Goal: Transaction & Acquisition: Purchase product/service

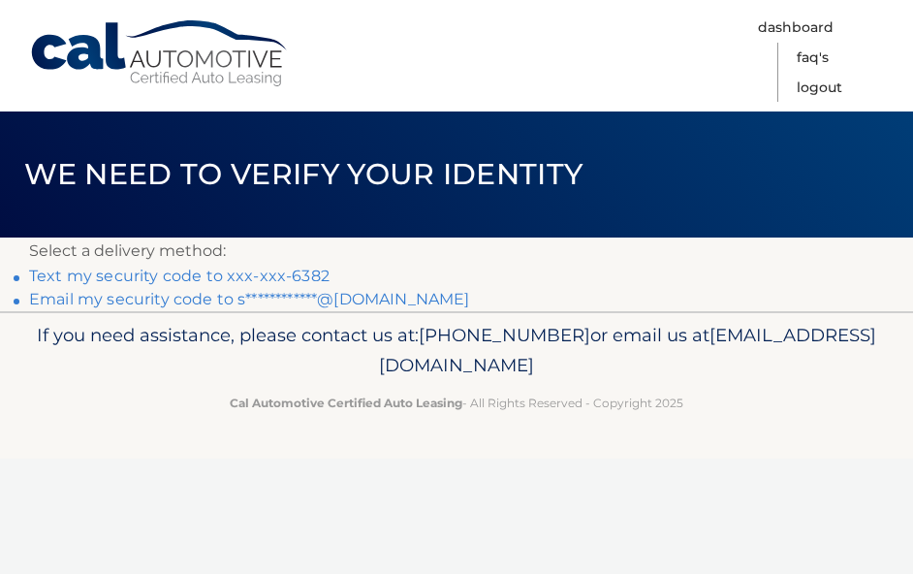
click at [209, 271] on link "Text my security code to xxx-xxx-6382" at bounding box center [179, 276] width 301 height 18
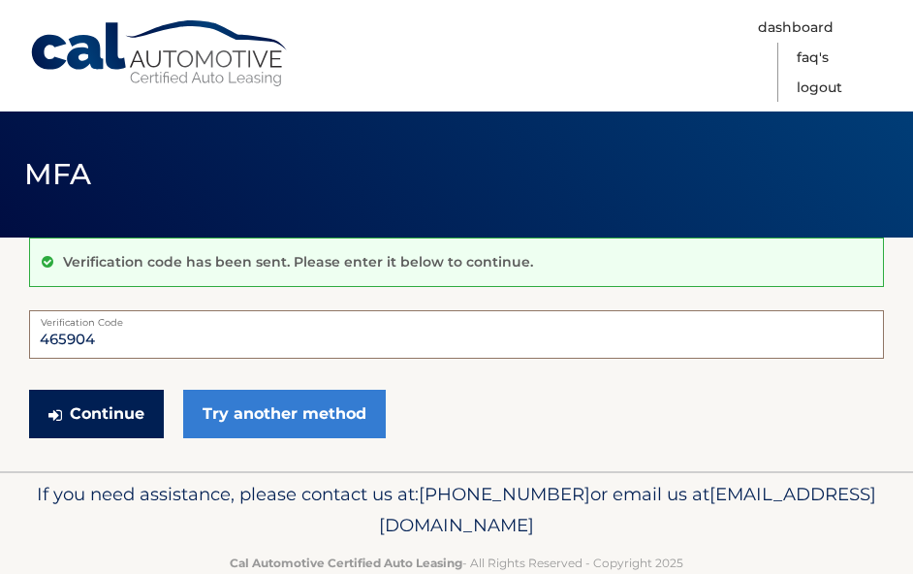
scroll to position [2, 1]
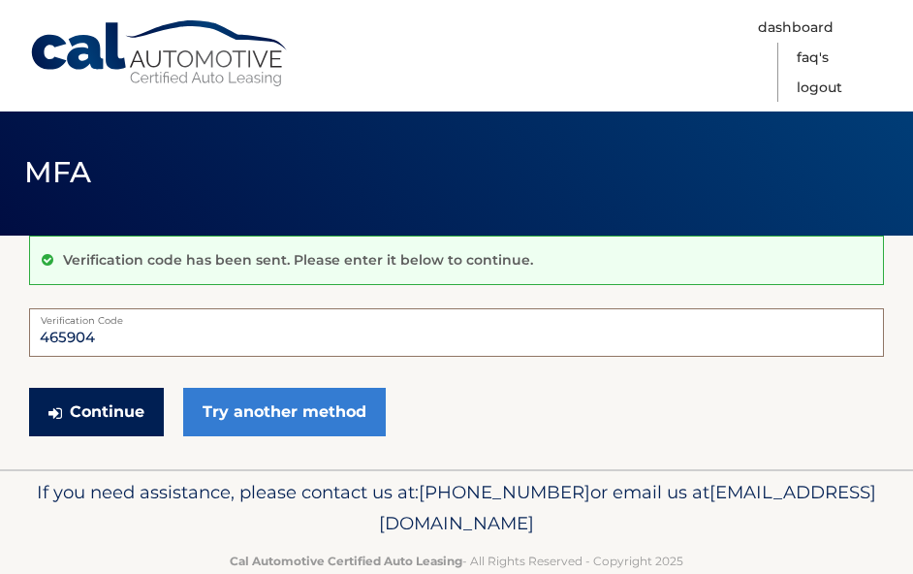
type input "465904"
click at [95, 413] on button "Continue" at bounding box center [96, 412] width 135 height 48
click at [75, 405] on button "Continue" at bounding box center [96, 412] width 135 height 48
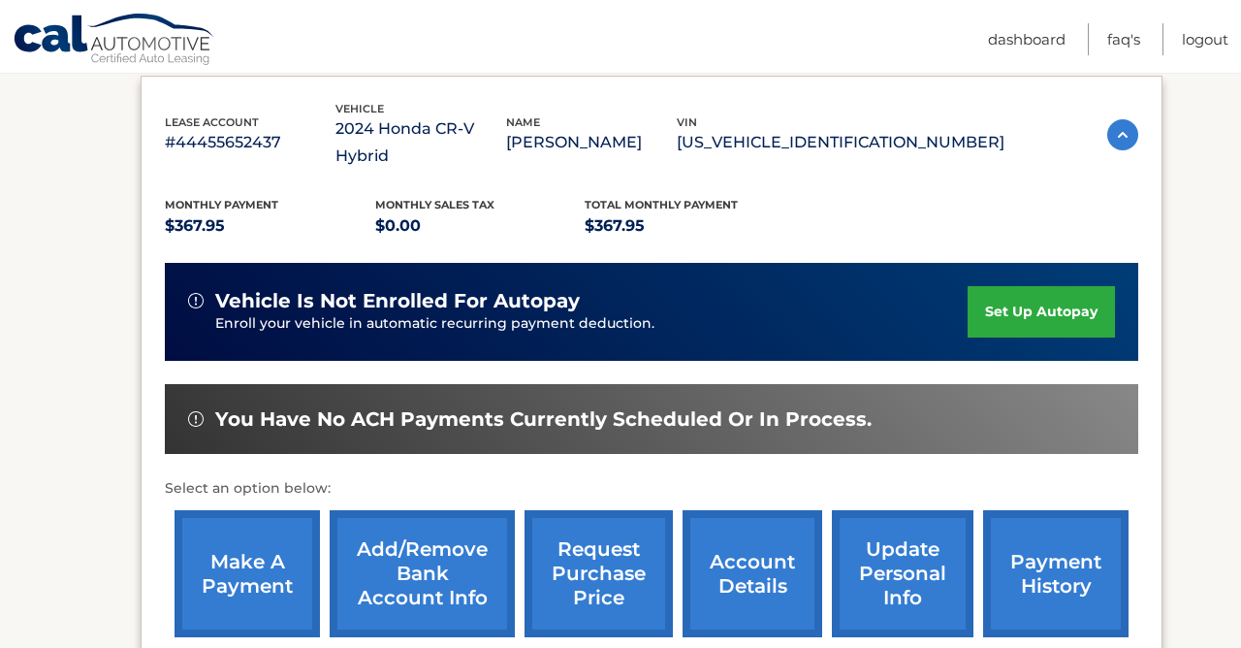
scroll to position [327, 0]
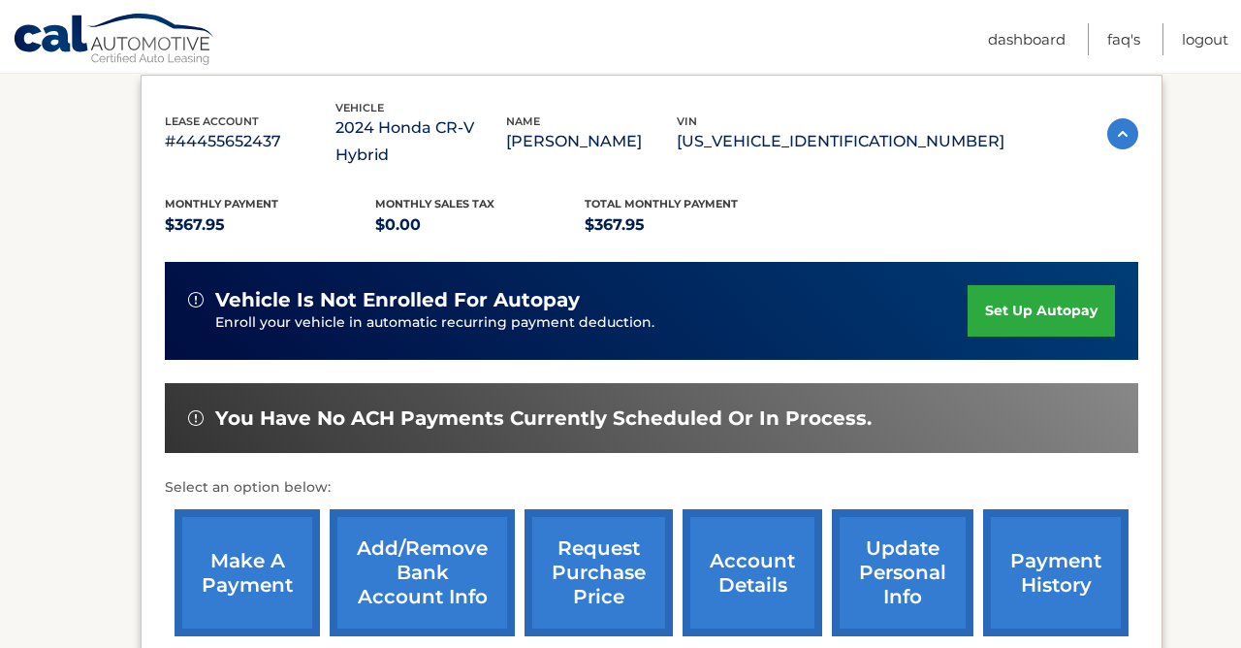
click at [244, 535] on link "make a payment" at bounding box center [247, 572] width 145 height 127
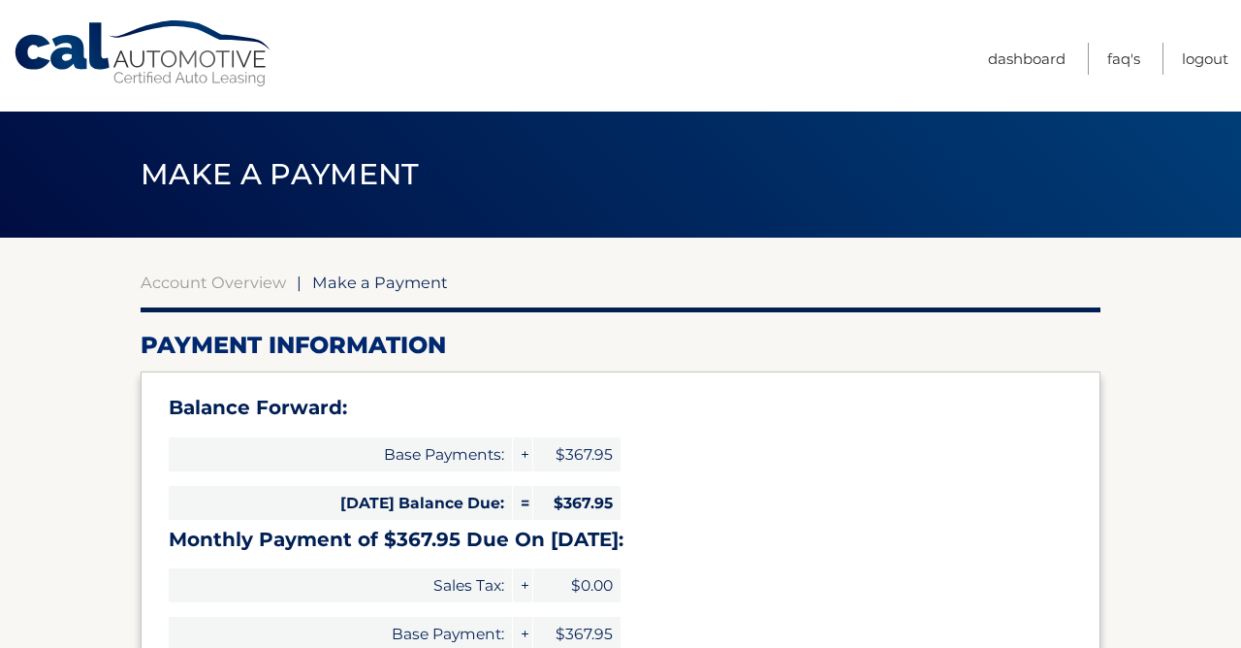
select select "YmZhYjQwNmMtMzc0YS00NDQ3LTg3MmQtOTFmMWNkNGQwMDkx"
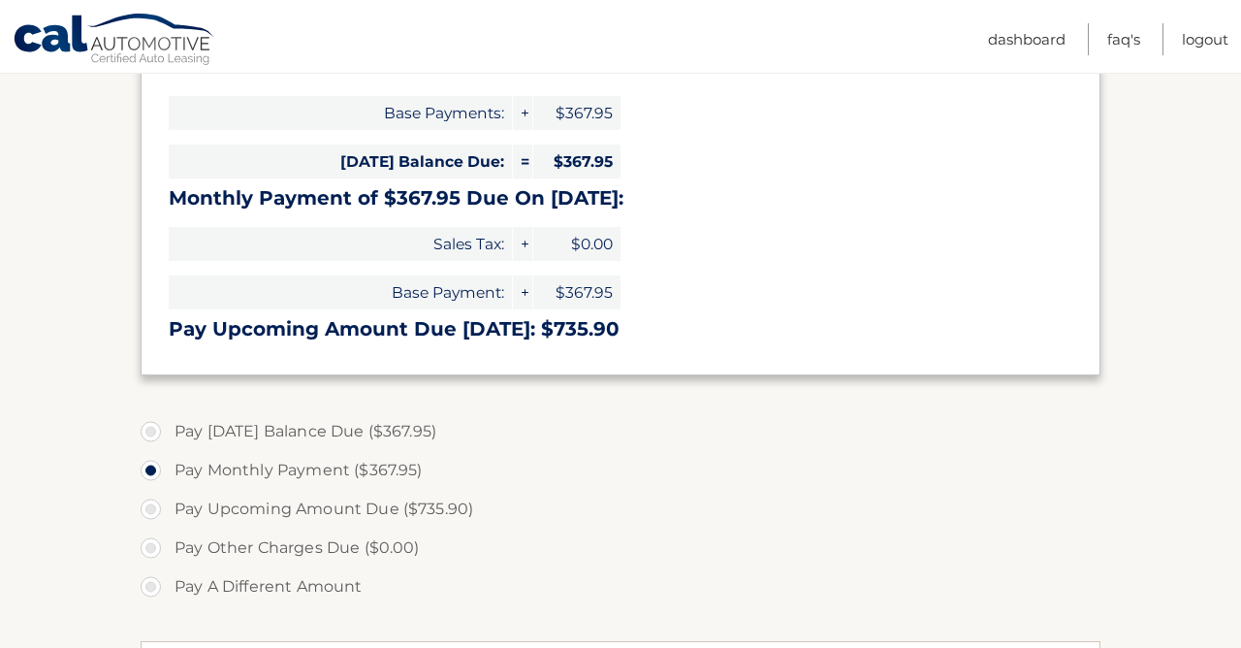
scroll to position [367, 0]
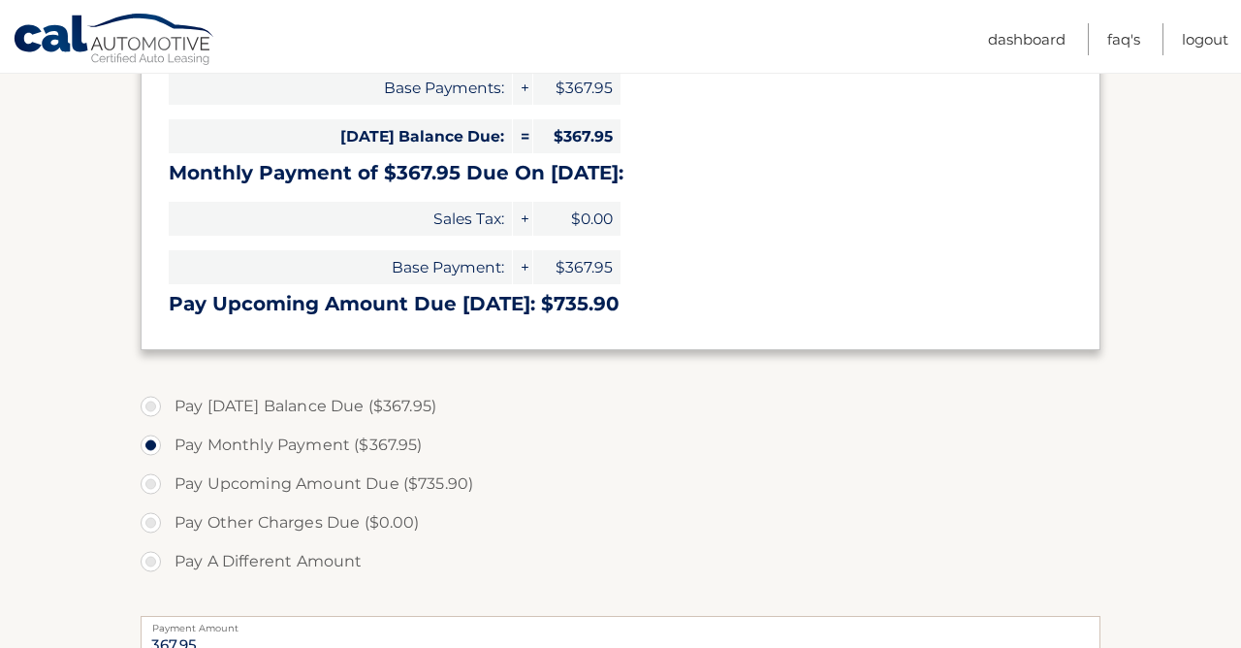
click at [149, 403] on label "Pay Today's Balance Due ($367.95)" at bounding box center [621, 406] width 960 height 39
click at [149, 403] on input "Pay Today's Balance Due ($367.95)" at bounding box center [157, 402] width 19 height 31
radio input "true"
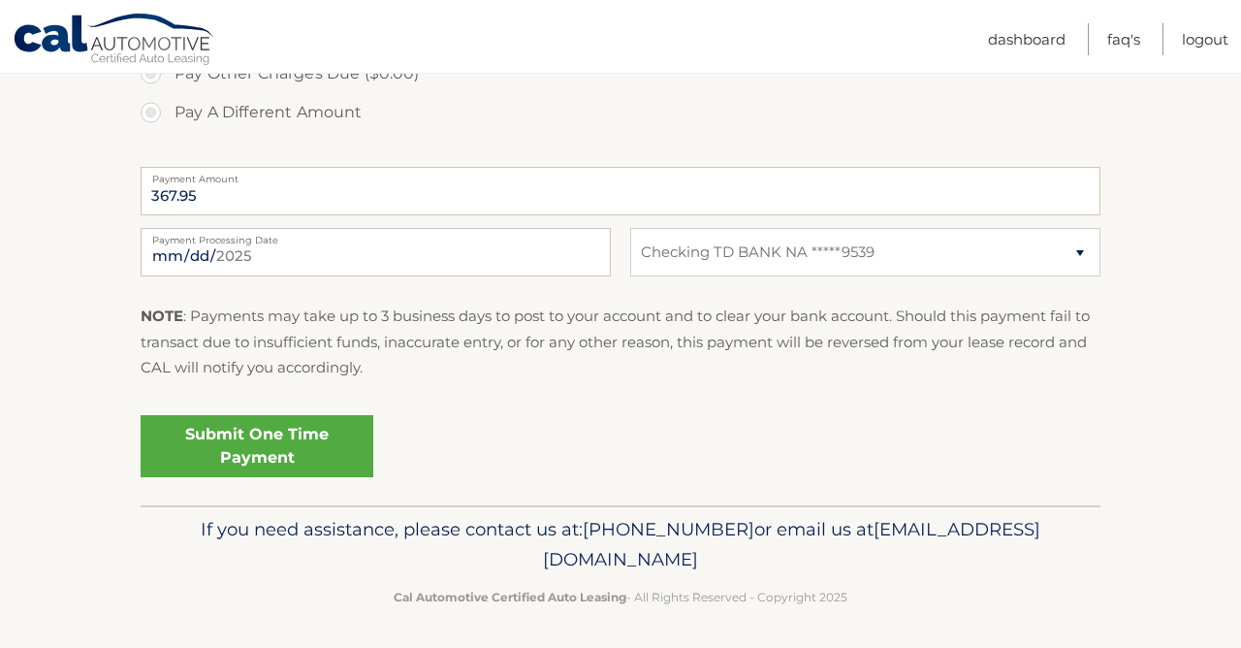
scroll to position [814, 0]
click at [219, 455] on link "Submit One Time Payment" at bounding box center [257, 447] width 233 height 62
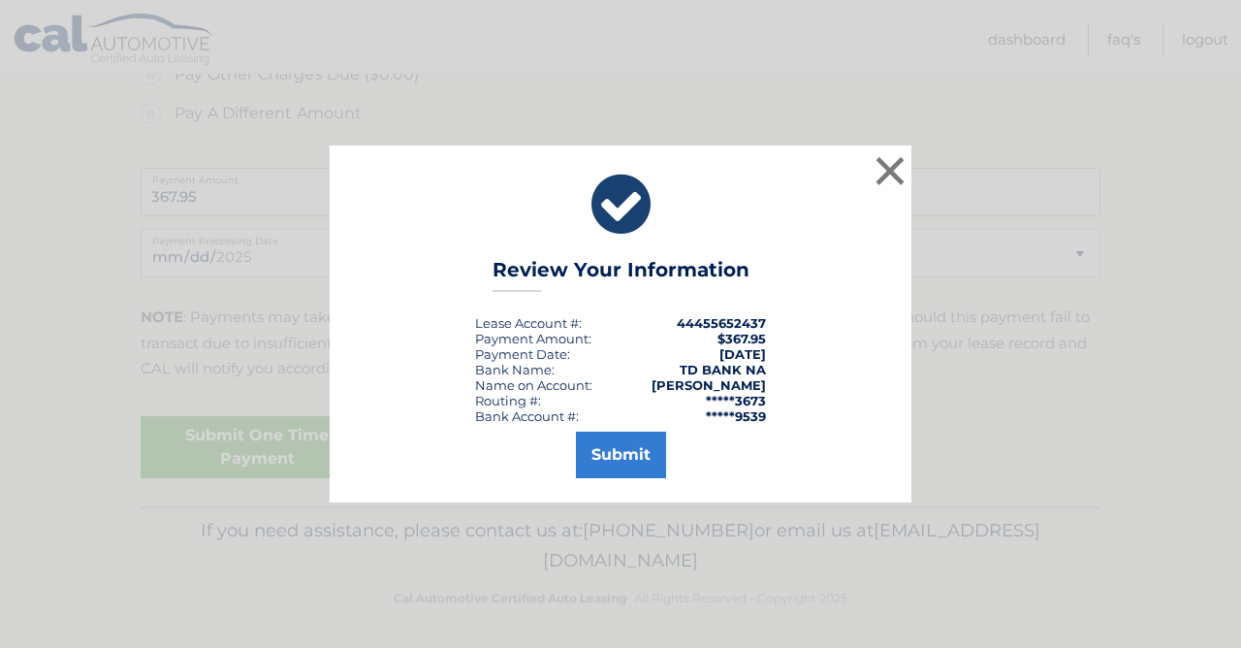
click at [631, 456] on button "Submit" at bounding box center [621, 454] width 90 height 47
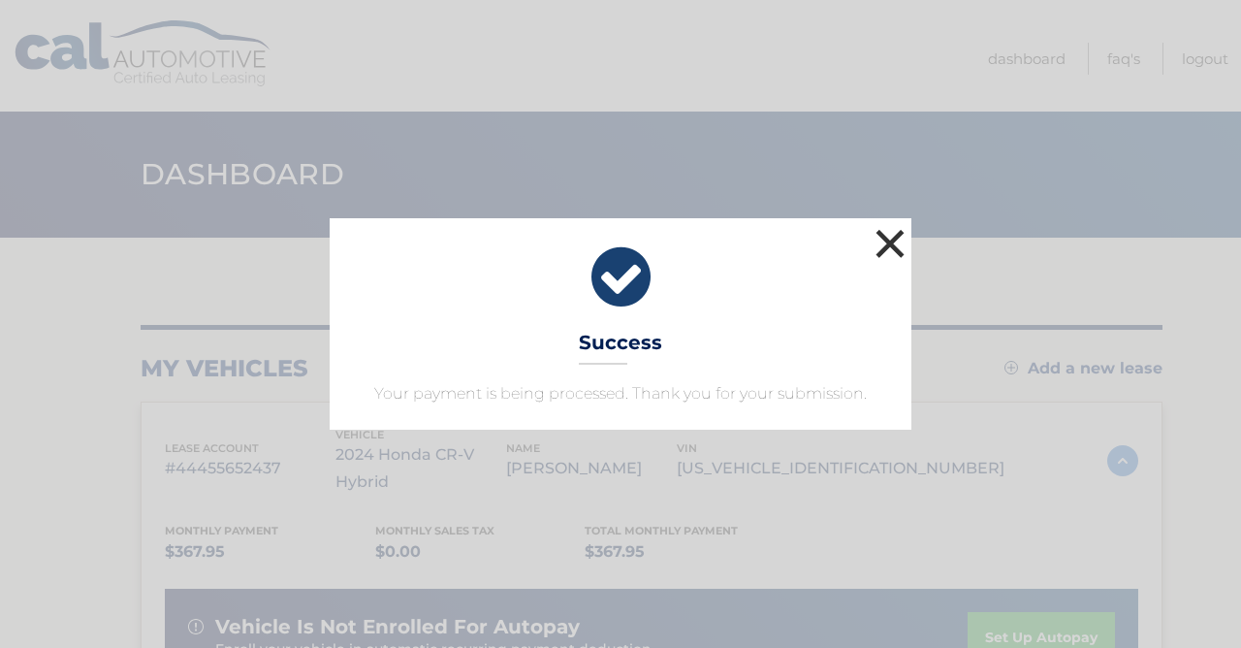
click at [890, 241] on button "×" at bounding box center [890, 243] width 39 height 39
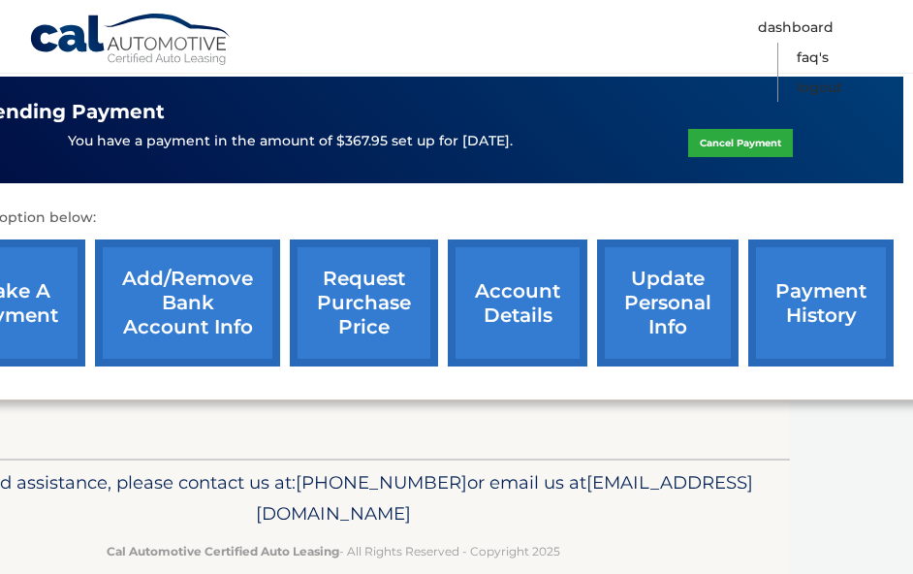
scroll to position [632, 123]
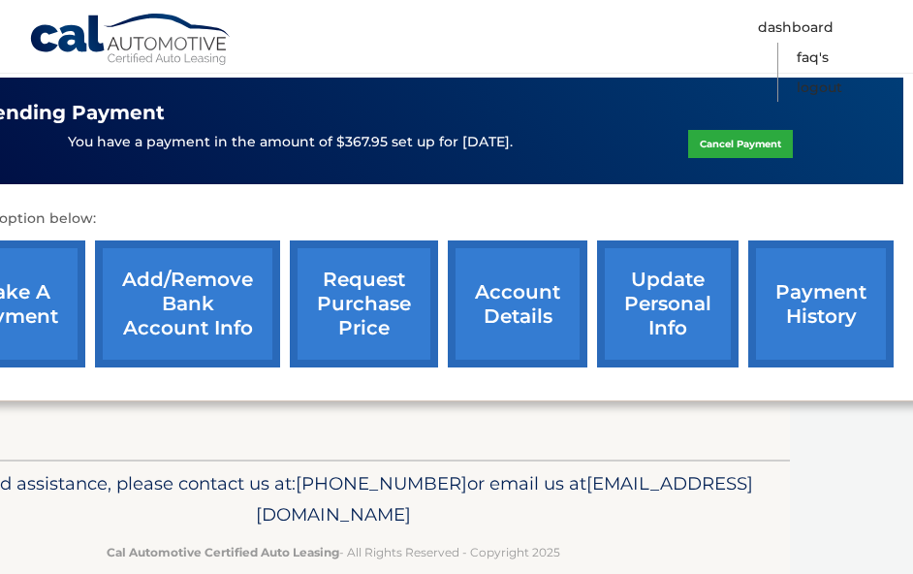
click at [836, 267] on link "payment history" at bounding box center [821, 303] width 145 height 127
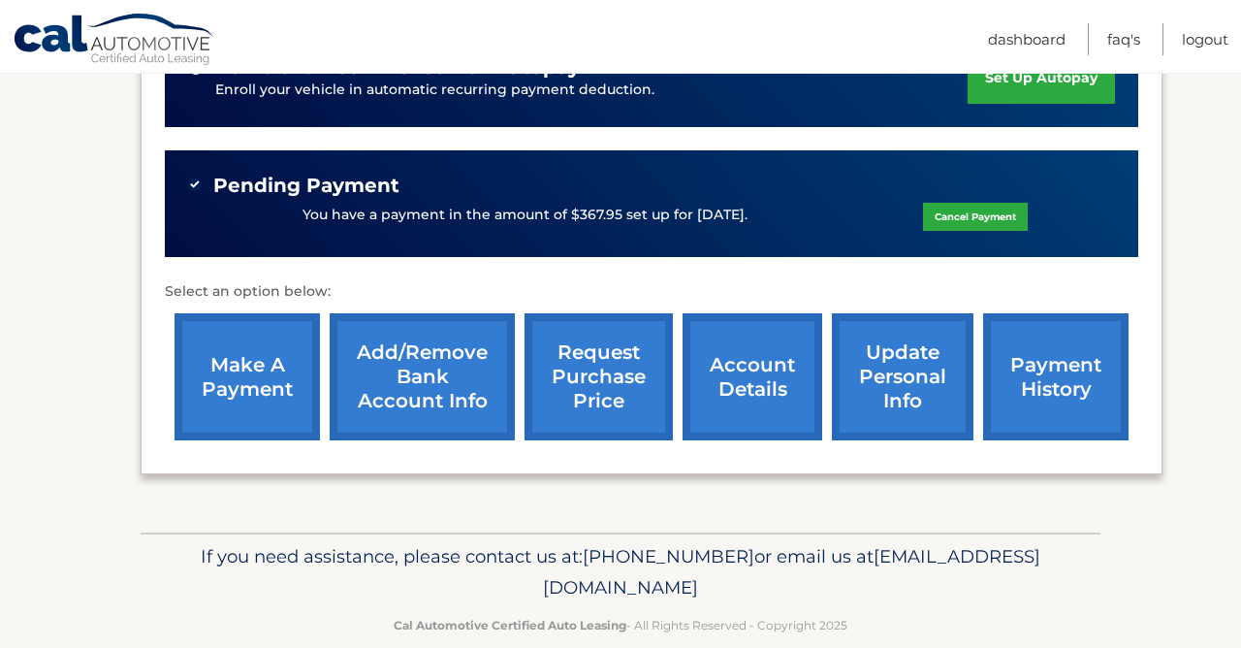
scroll to position [558, 0]
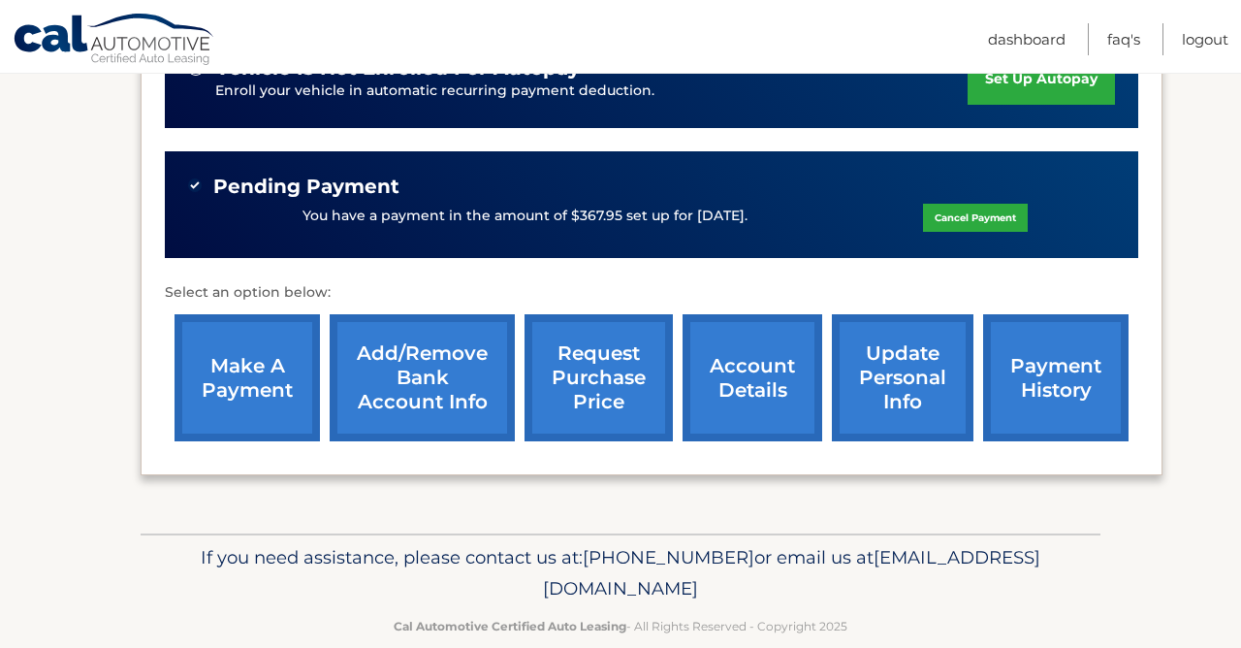
click at [579, 349] on link "request purchase price" at bounding box center [599, 377] width 148 height 127
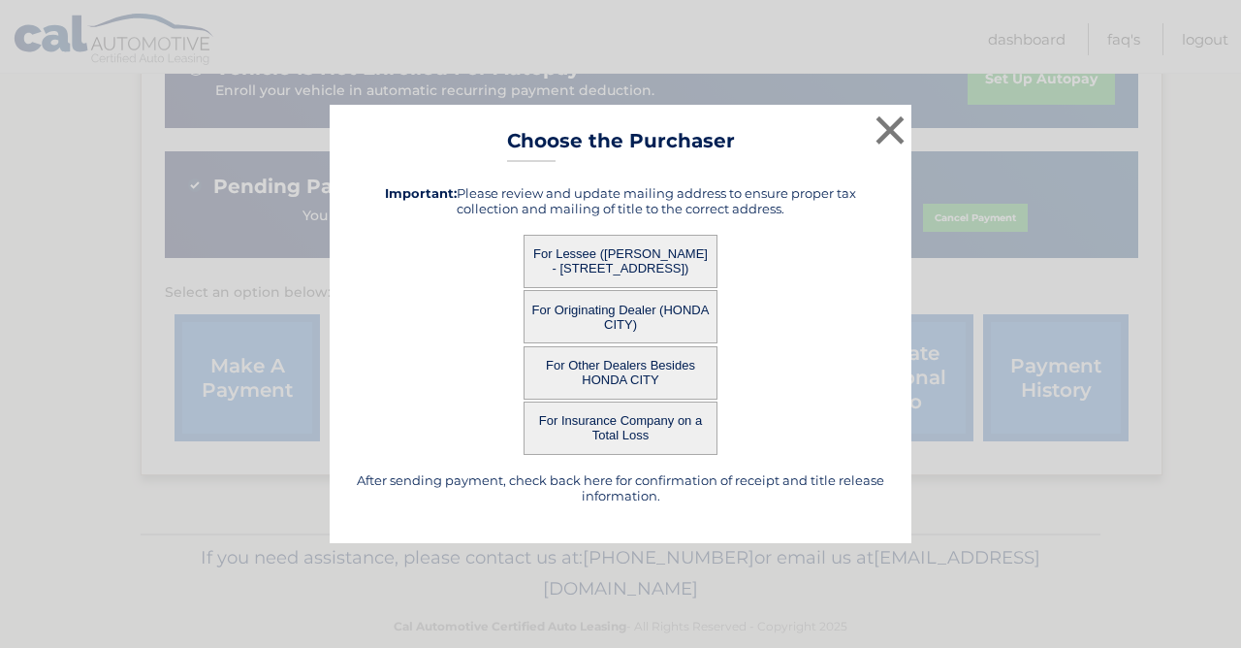
click at [606, 252] on button "For Lessee ([PERSON_NAME] - [STREET_ADDRESS])" at bounding box center [621, 261] width 194 height 53
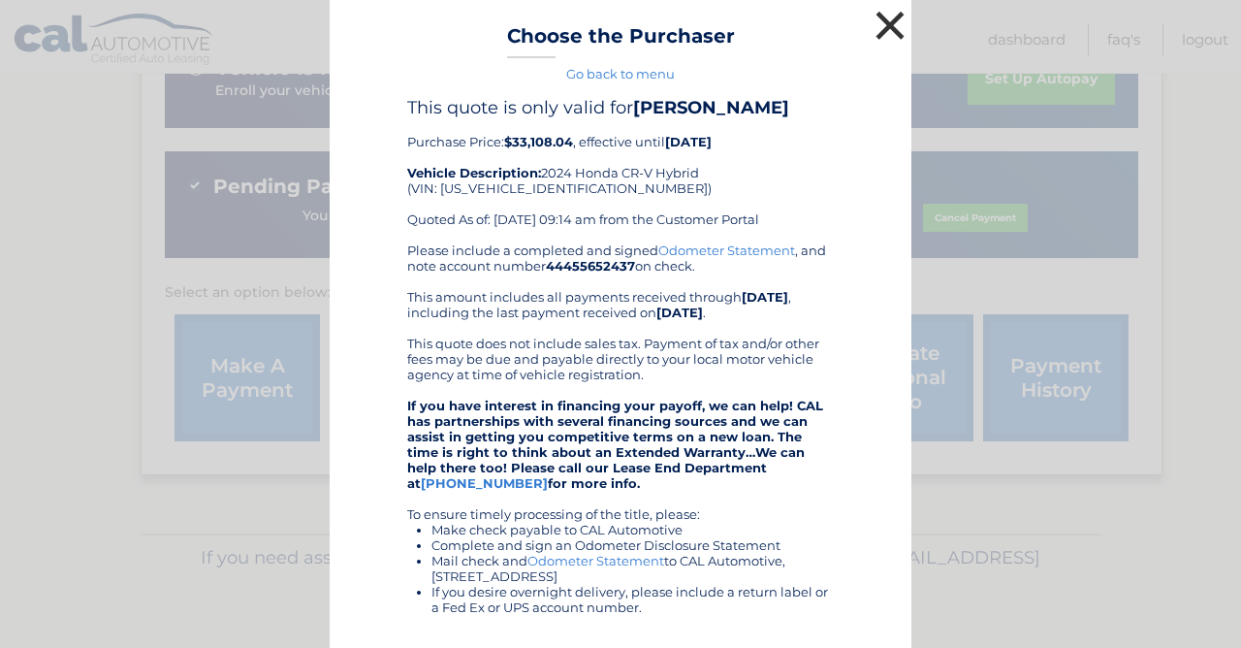
click at [890, 22] on button "×" at bounding box center [890, 25] width 39 height 39
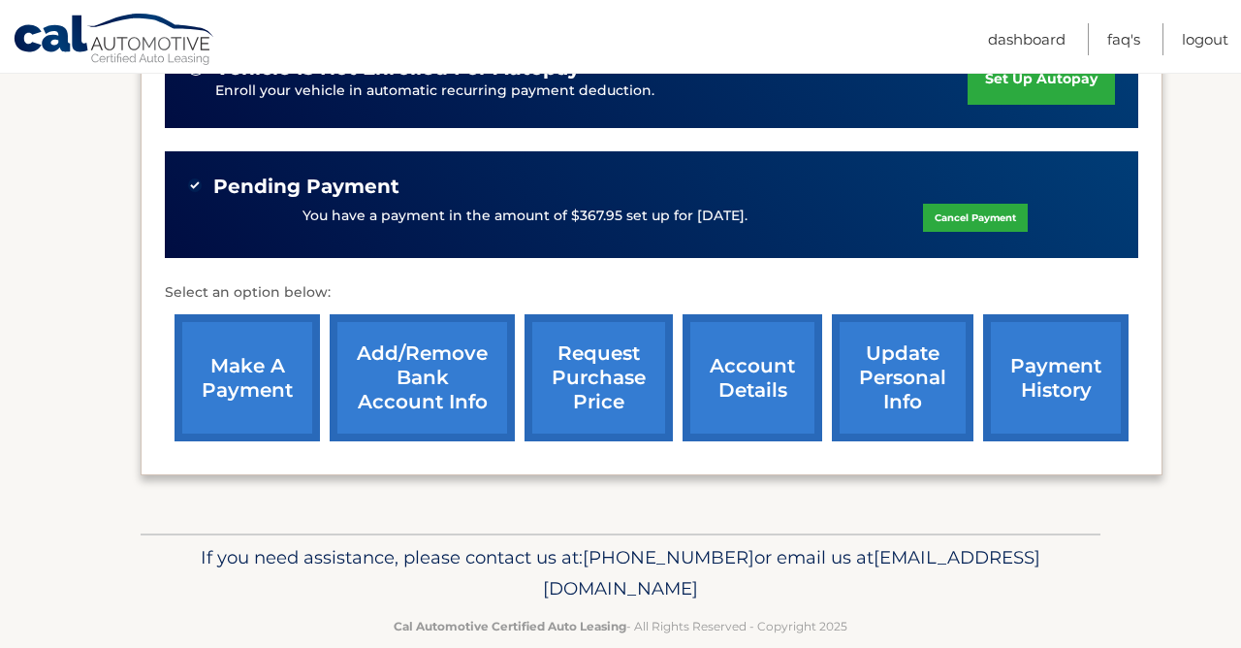
scroll to position [557, 0]
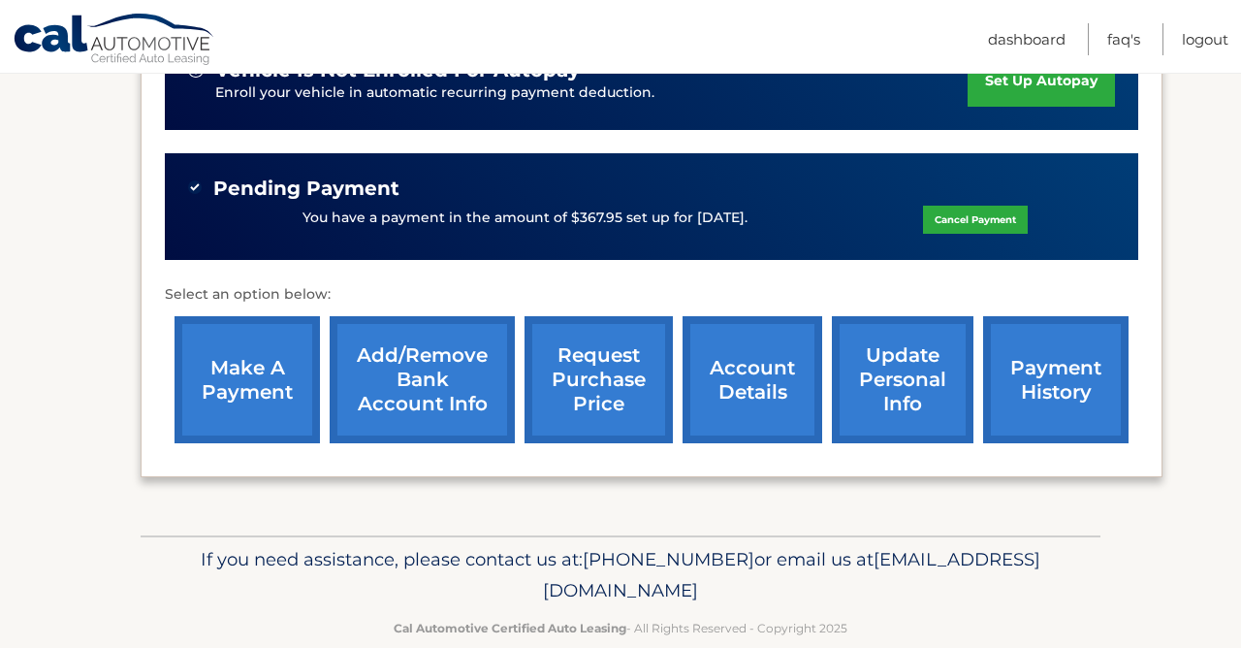
click at [604, 340] on link "request purchase price" at bounding box center [599, 379] width 148 height 127
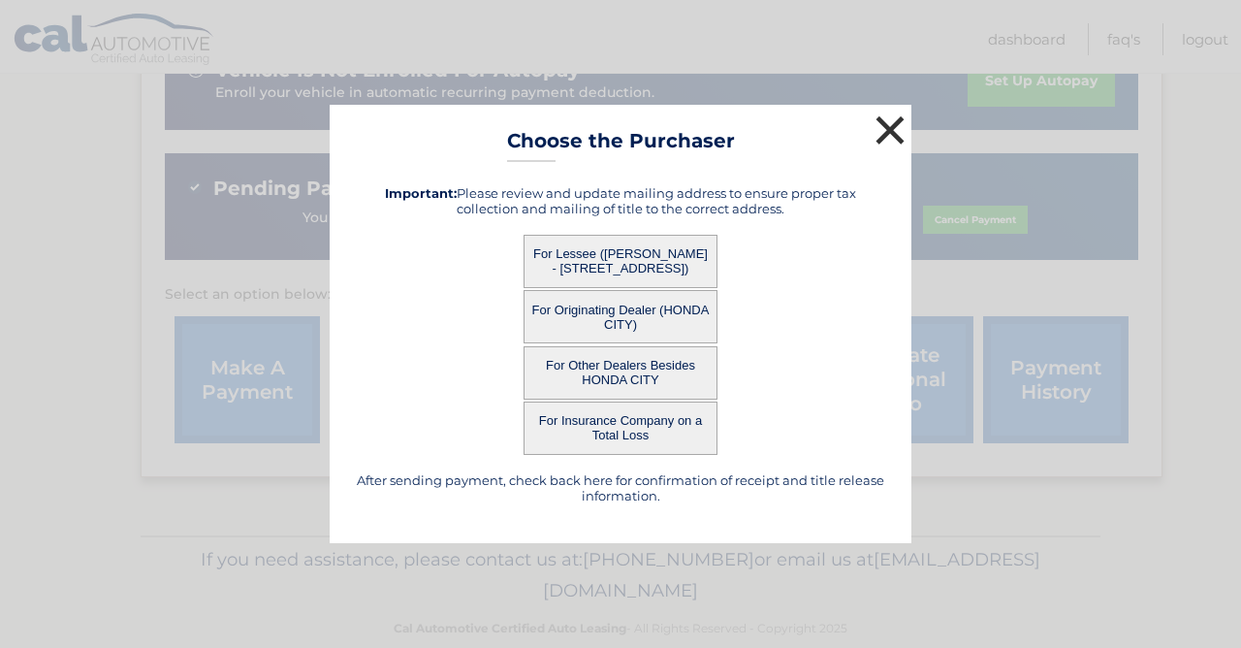
click at [888, 136] on button "×" at bounding box center [890, 130] width 39 height 39
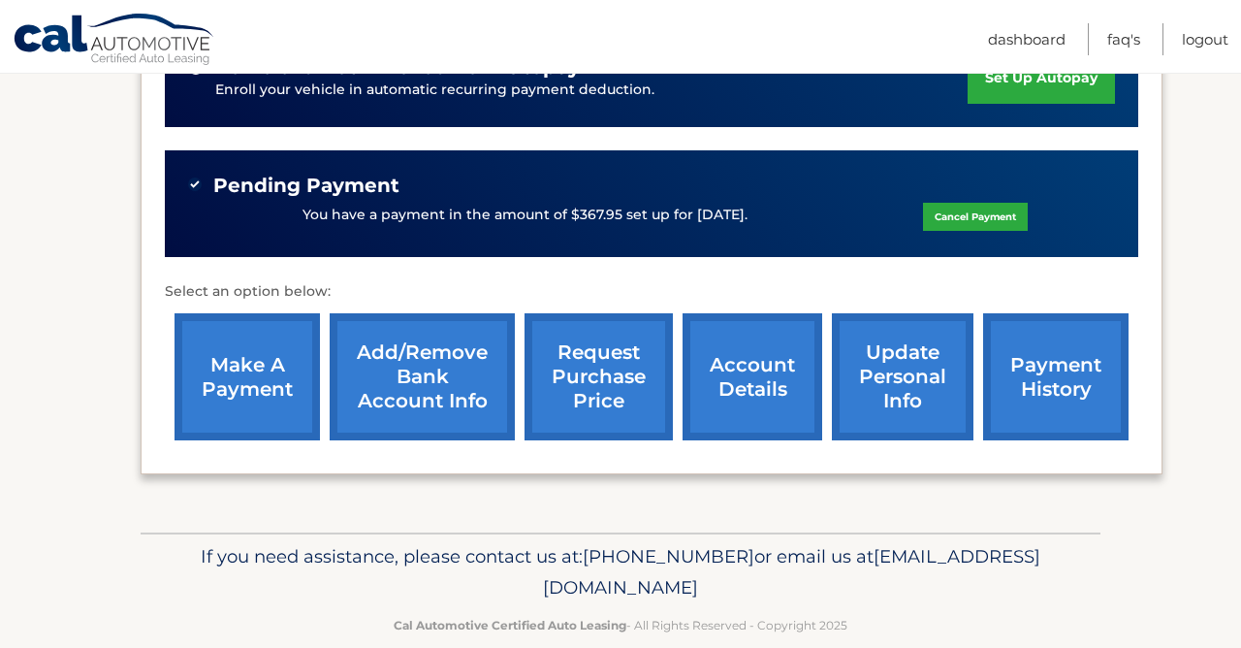
scroll to position [558, 0]
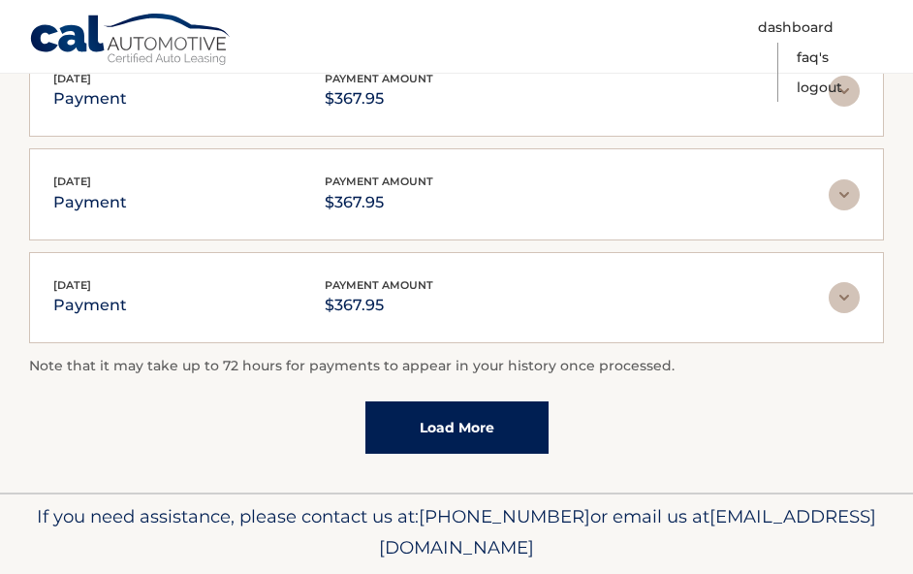
scroll to position [643, 0]
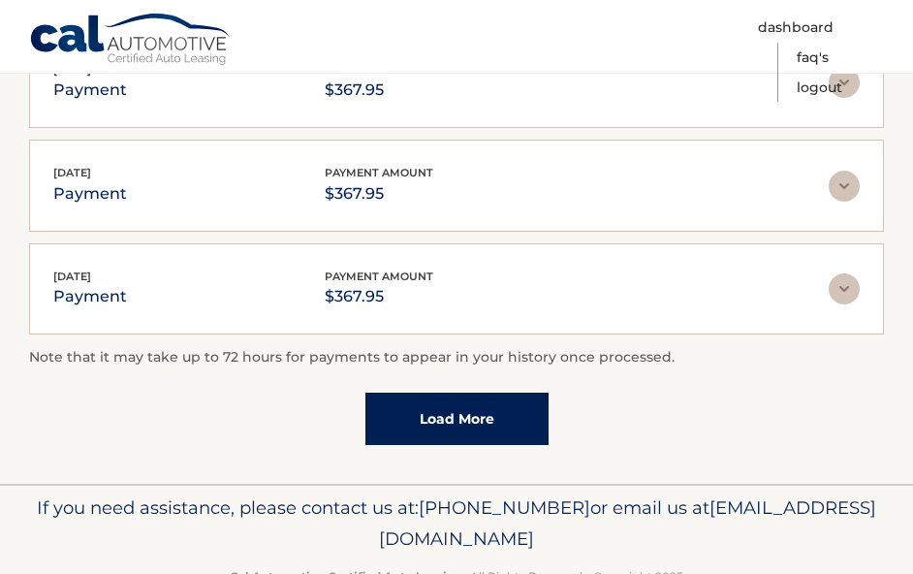
click at [486, 406] on link "Load More" at bounding box center [457, 419] width 183 height 52
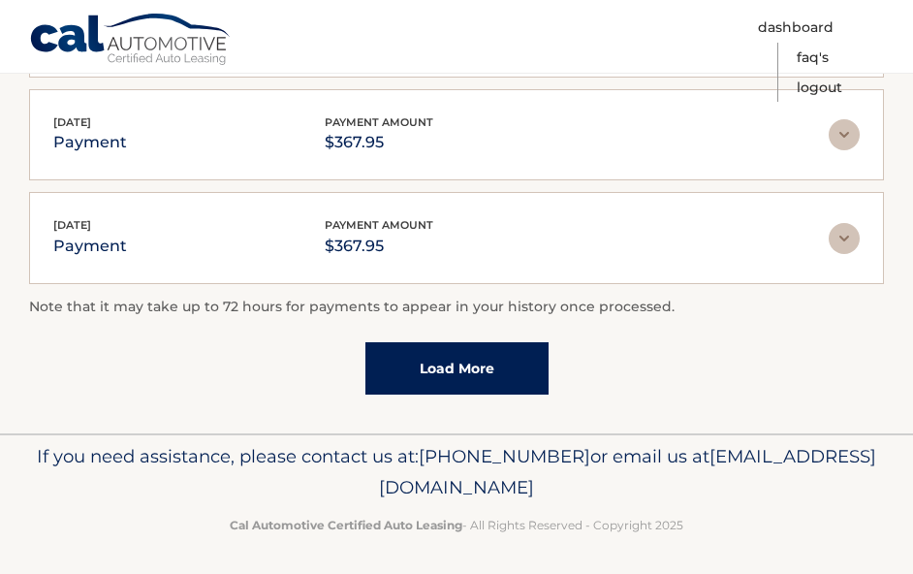
click at [446, 389] on link "Load More" at bounding box center [457, 368] width 183 height 52
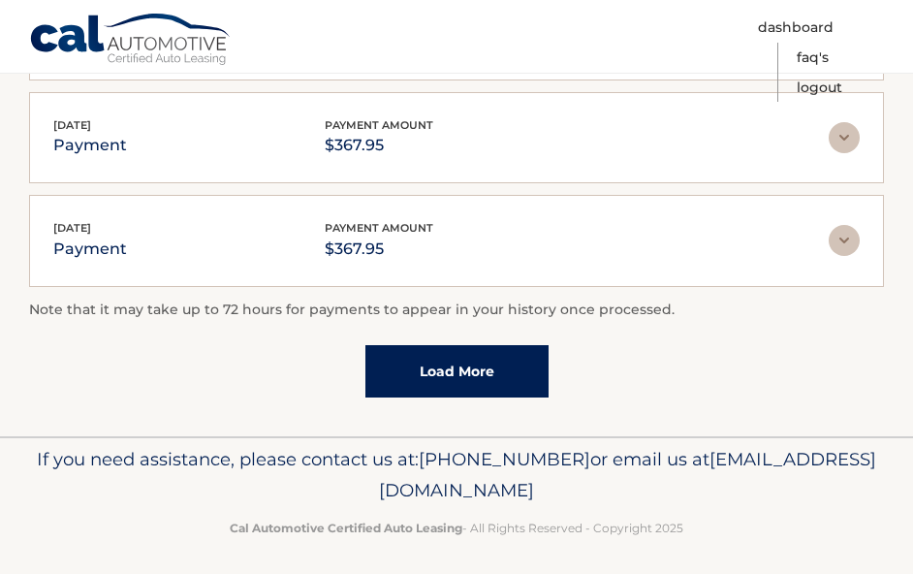
click at [461, 367] on link "Load More" at bounding box center [457, 371] width 183 height 52
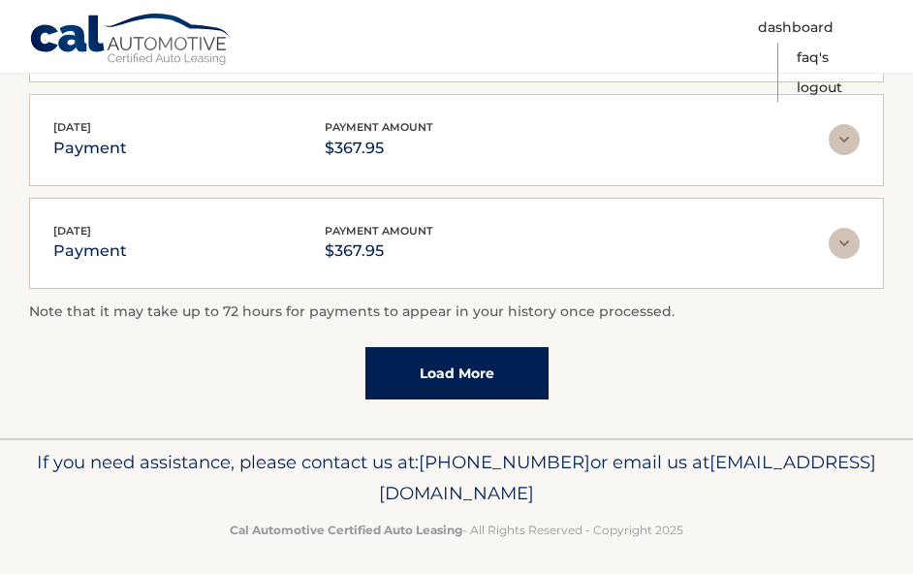
click at [460, 383] on link "Load More" at bounding box center [457, 373] width 183 height 52
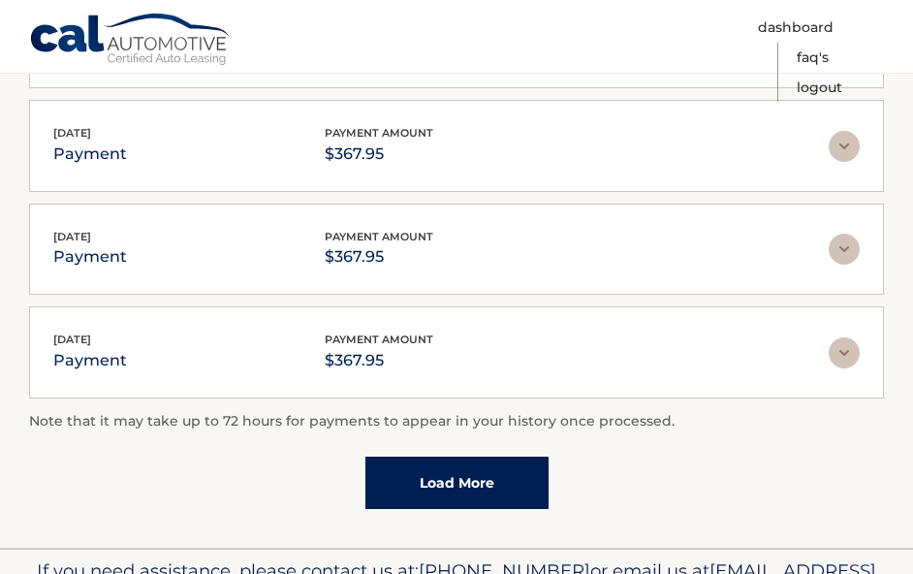
scroll to position [2241, 0]
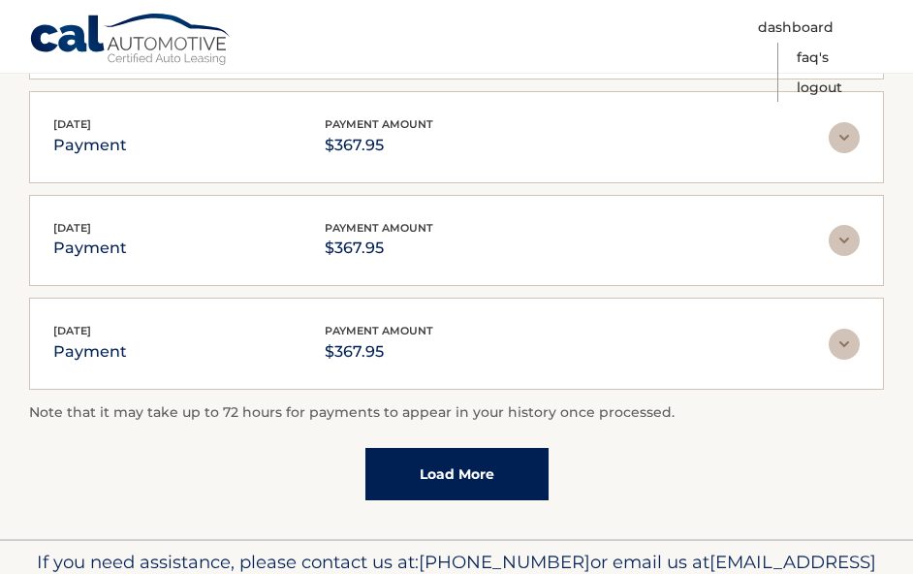
click at [472, 455] on link "Load More" at bounding box center [457, 474] width 183 height 52
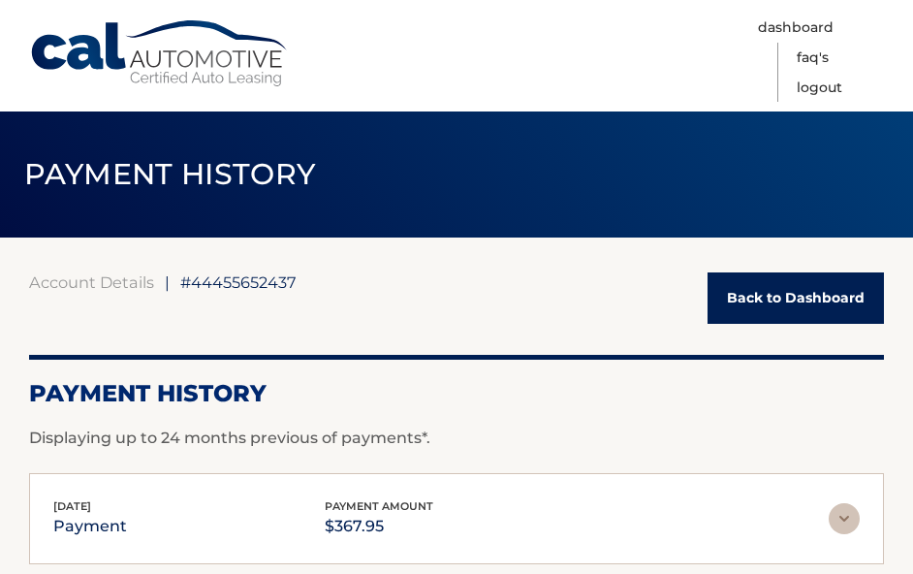
scroll to position [0, 0]
